Goal: Find specific page/section: Find specific page/section

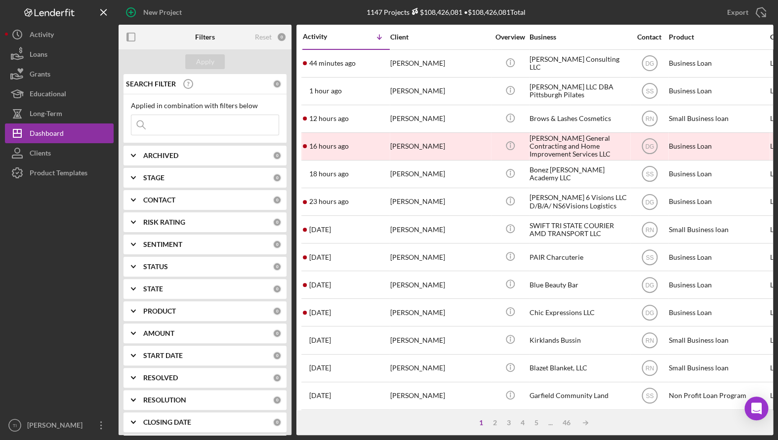
click at [192, 123] on input at bounding box center [204, 125] width 147 height 20
type input "keys to motivation"
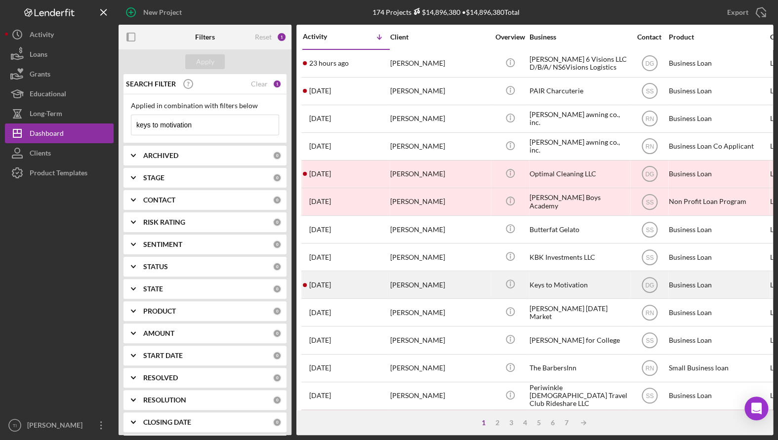
click at [556, 281] on div "Keys to Motivation" at bounding box center [579, 285] width 99 height 26
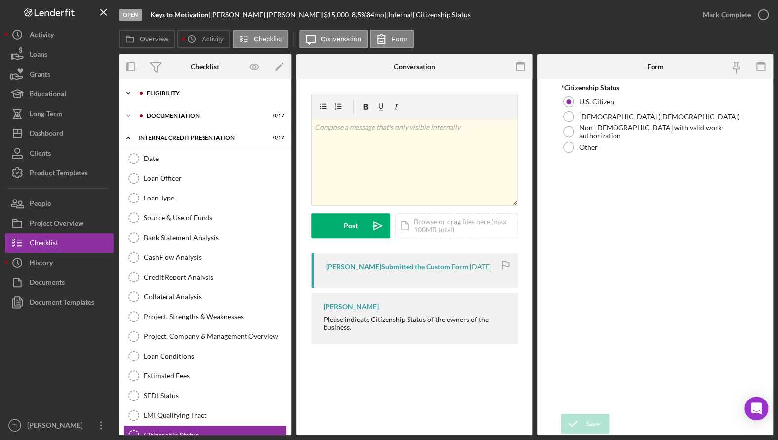
click at [132, 91] on icon "Icon/Expander" at bounding box center [129, 94] width 20 height 20
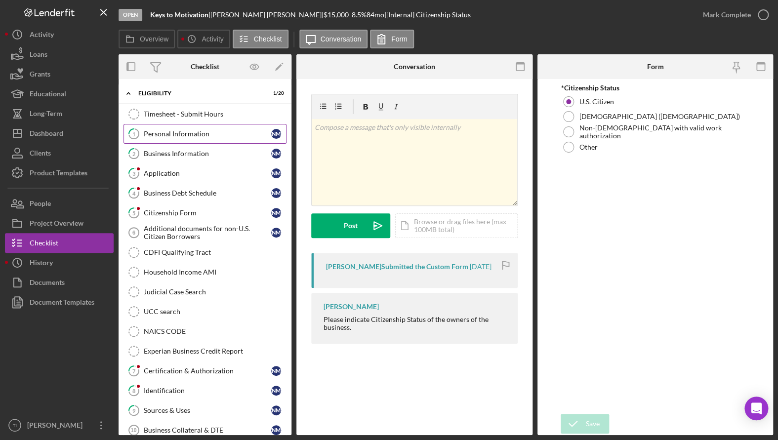
click at [187, 137] on div "Personal Information" at bounding box center [208, 134] width 128 height 8
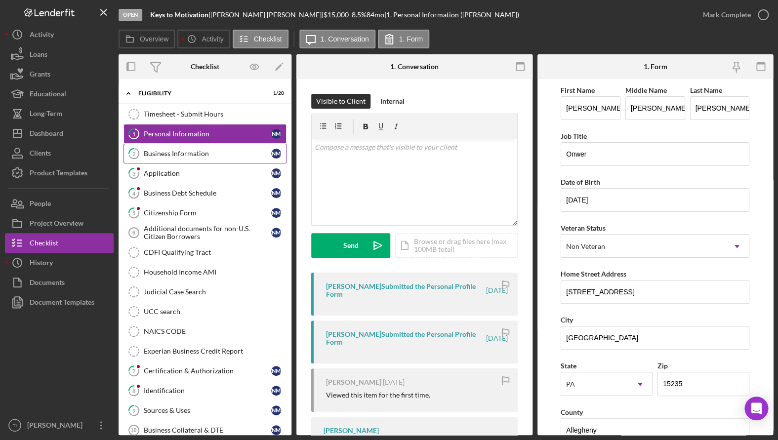
click at [187, 153] on div "Business Information" at bounding box center [208, 154] width 128 height 8
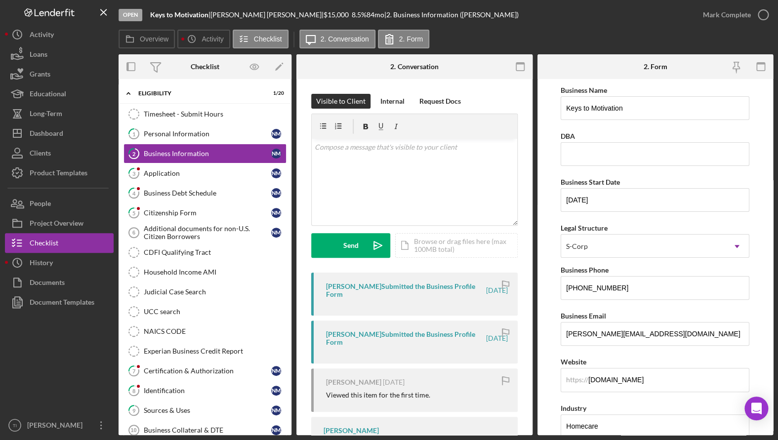
drag, startPoint x: 618, startPoint y: 25, endPoint x: 579, endPoint y: 34, distance: 39.9
click at [618, 25] on div "Open Keys to Motivation | [PERSON_NAME] | $15,000 $15,000 8.5 % 84 mo | 2. Busi…" at bounding box center [406, 15] width 575 height 30
click at [191, 132] on div "Personal Information" at bounding box center [208, 134] width 128 height 8
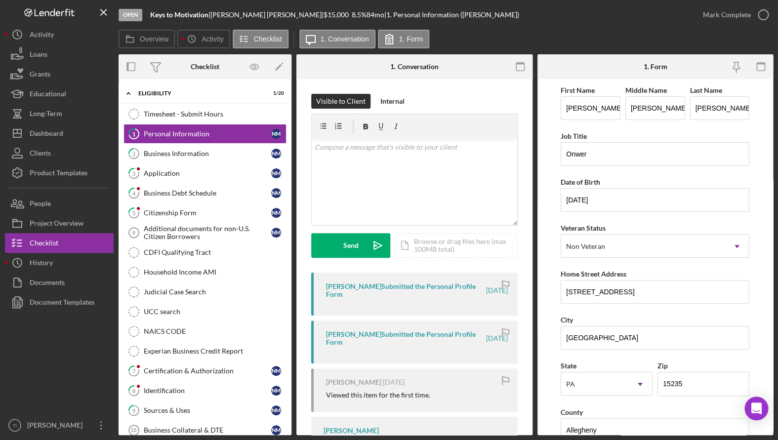
click at [760, 313] on form "First Name [PERSON_NAME] Middle Name [PERSON_NAME] Last Name [PERSON_NAME] Job …" at bounding box center [656, 257] width 236 height 356
click at [176, 152] on div "Business Information" at bounding box center [208, 154] width 128 height 8
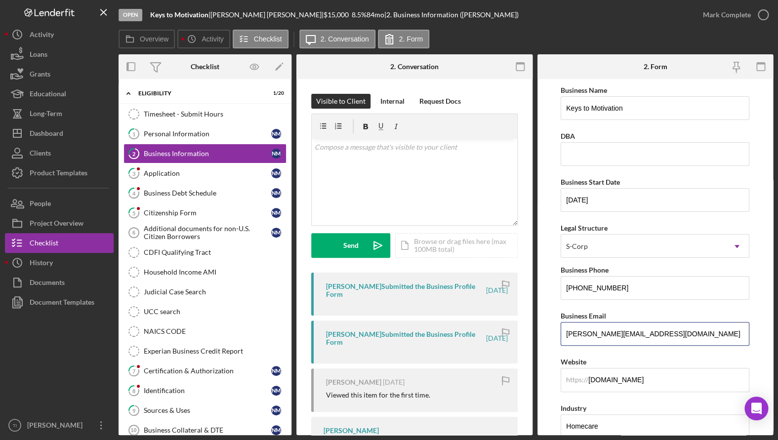
drag, startPoint x: 663, startPoint y: 338, endPoint x: 531, endPoint y: 327, distance: 132.4
click at [531, 327] on div "Overview Internal Workflow Stage Open Icon/Dropdown Arrow Archive (can unarchiv…" at bounding box center [446, 244] width 655 height 381
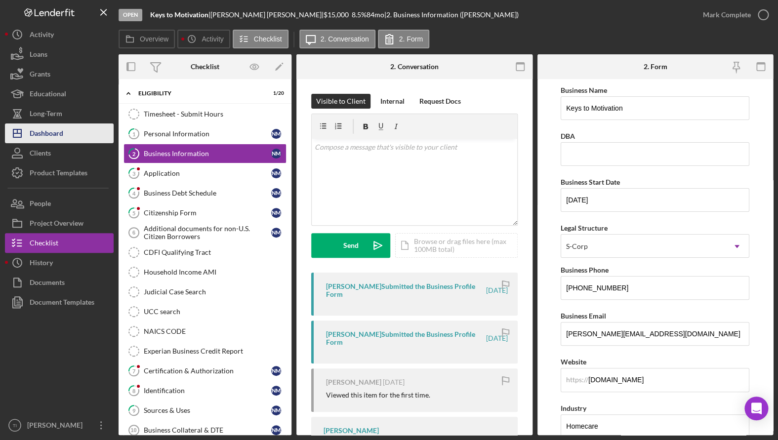
click at [55, 132] on div "Dashboard" at bounding box center [47, 135] width 34 height 22
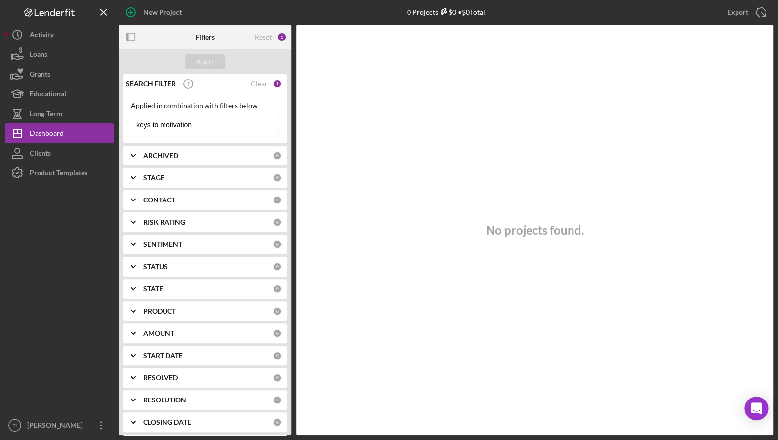
click at [219, 127] on input "keys to motivation" at bounding box center [204, 125] width 147 height 20
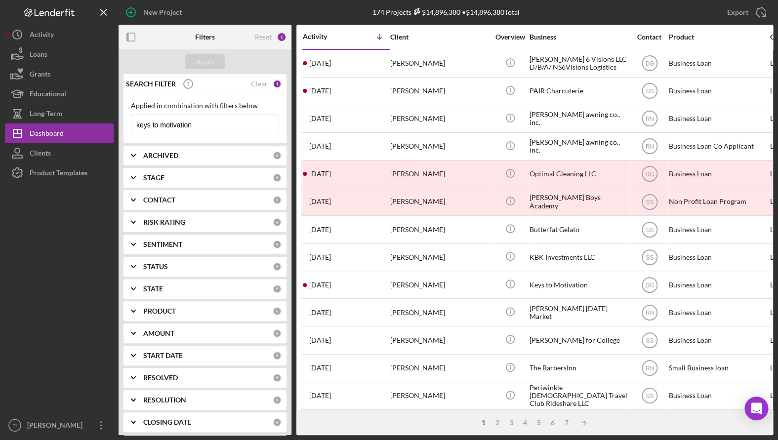
drag, startPoint x: 227, startPoint y: 125, endPoint x: 115, endPoint y: 127, distance: 112.2
click at [115, 127] on div "New Project 174 Projects $14,896,380 • $14,896,380 Total keys to motivation Exp…" at bounding box center [389, 217] width 768 height 435
